Goal: Navigation & Orientation: Find specific page/section

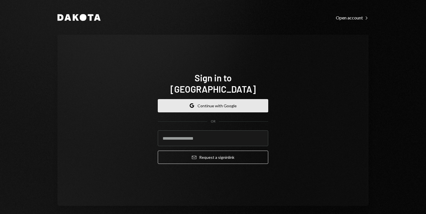
click at [215, 101] on button "Google Continue with Google" at bounding box center [213, 105] width 110 height 13
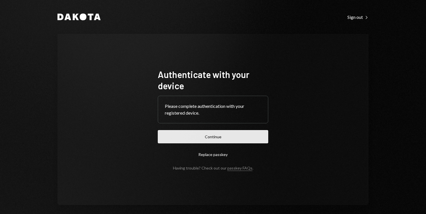
click at [205, 132] on button "Continue" at bounding box center [213, 136] width 110 height 13
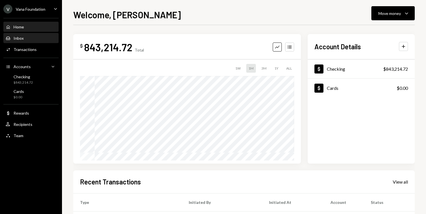
click at [19, 39] on div "Inbox" at bounding box center [19, 38] width 10 height 5
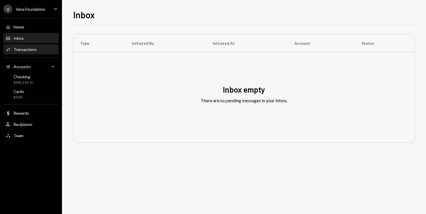
click at [19, 47] on div "Transactions" at bounding box center [25, 49] width 23 height 5
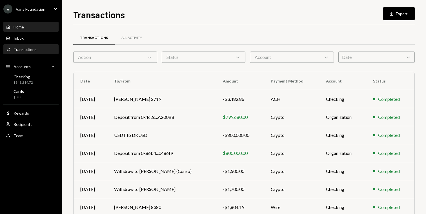
click at [23, 28] on div "Home" at bounding box center [19, 27] width 10 height 5
